Goal: Information Seeking & Learning: Understand process/instructions

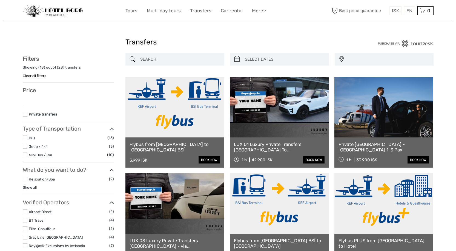
select select
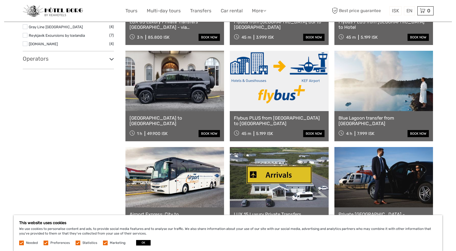
scroll to position [219, 0]
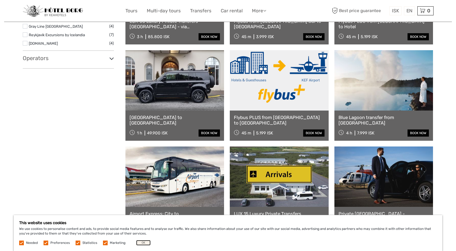
click at [137, 242] on button "OK" at bounding box center [143, 242] width 15 height 5
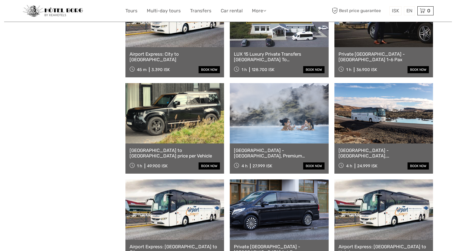
scroll to position [466, 0]
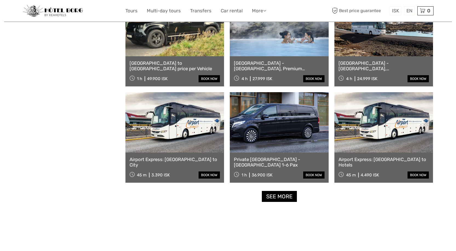
click at [170, 157] on link "Airport Express: [GEOGRAPHIC_DATA] to City" at bounding box center [175, 161] width 91 height 11
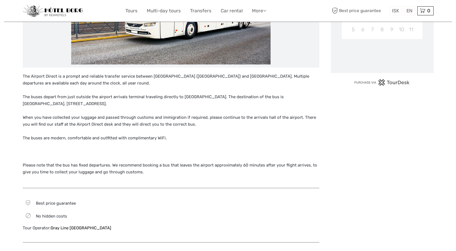
scroll to position [164, 0]
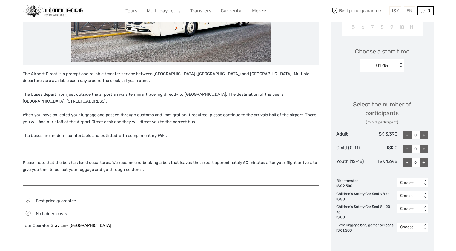
drag, startPoint x: 257, startPoint y: 93, endPoint x: 54, endPoint y: 99, distance: 202.7
click at [54, 99] on p "The buses depart from just outside the airport arrivals terminal traveling dire…" at bounding box center [171, 98] width 297 height 14
copy p "[GEOGRAPHIC_DATA], [STREET_ADDRESS]"
click at [233, 136] on p "The buses are modern, comfortable and outfitted with complimentary WiFi." at bounding box center [171, 135] width 297 height 7
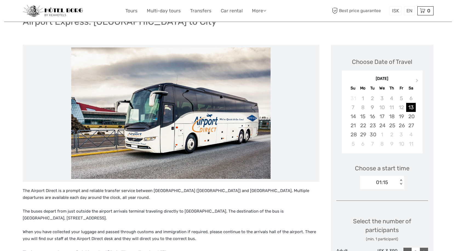
scroll to position [27, 0]
